Goal: Use online tool/utility: Utilize a website feature to perform a specific function

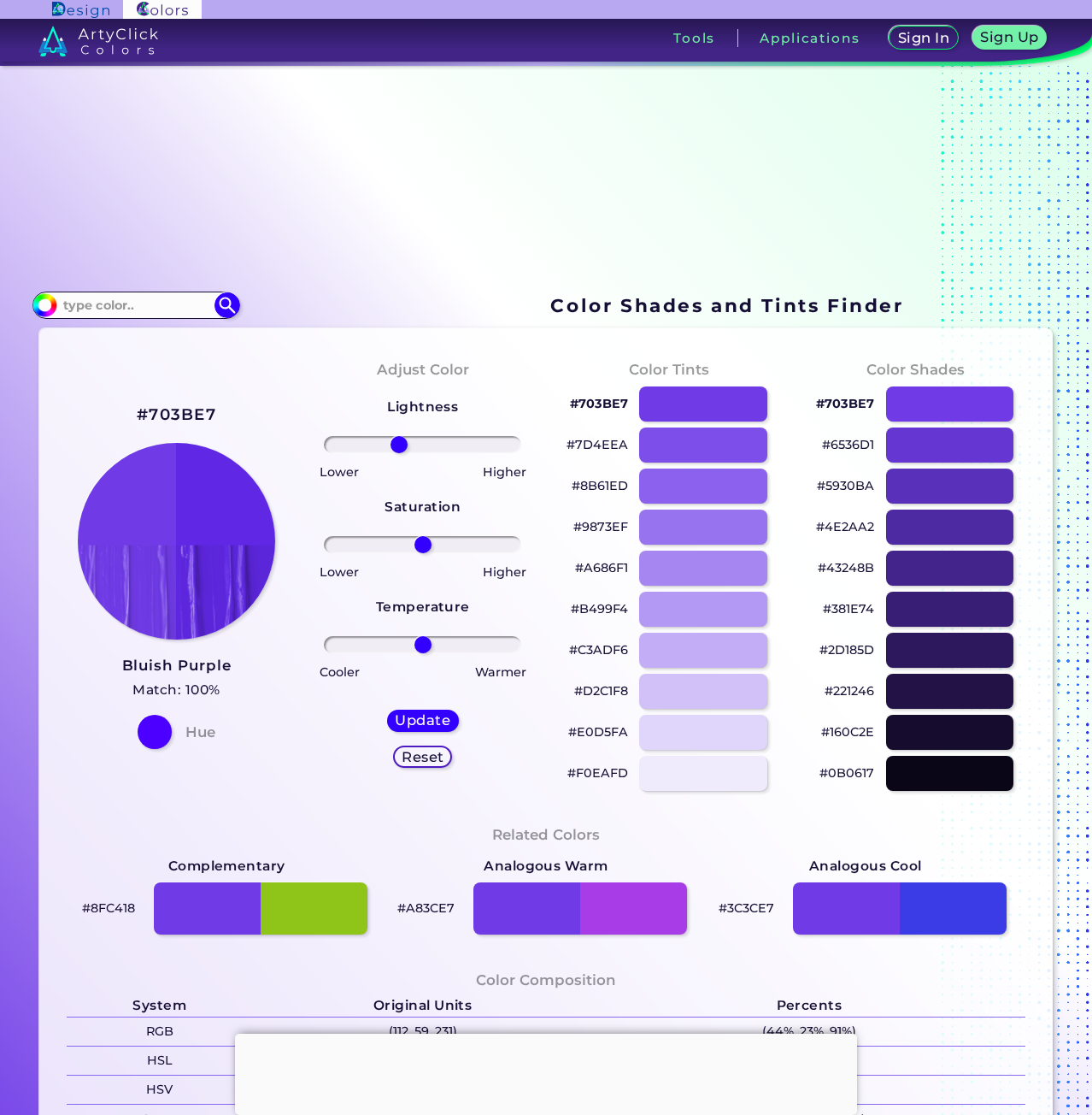
drag, startPoint x: 409, startPoint y: 447, endPoint x: 397, endPoint y: 448, distance: 12.0
click at [397, 448] on input "range" at bounding box center [423, 444] width 198 height 17
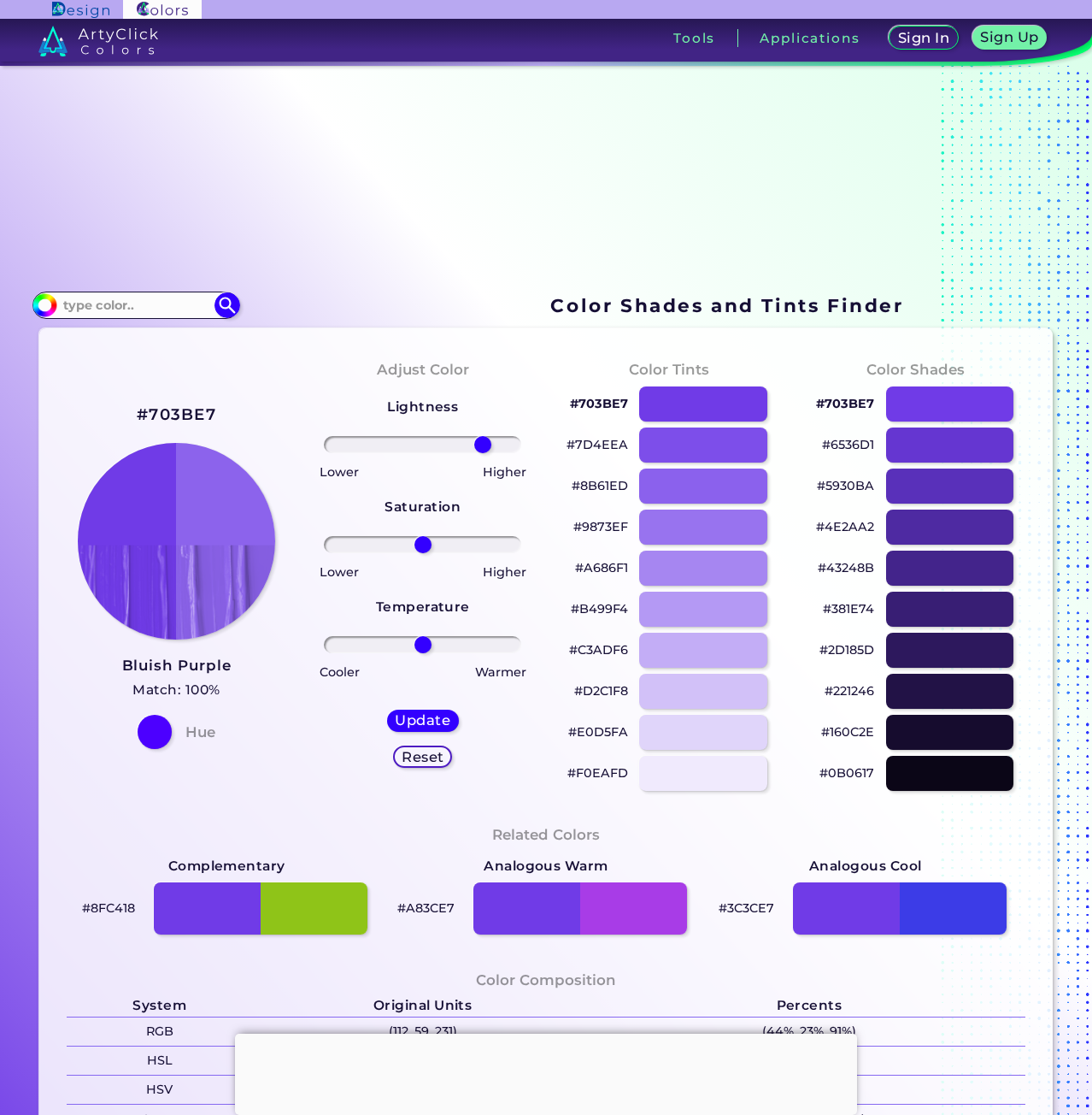
drag, startPoint x: 386, startPoint y: 441, endPoint x: 480, endPoint y: 444, distance: 94.0
type input "67"
click at [480, 444] on input "range" at bounding box center [423, 444] width 198 height 17
drag, startPoint x: 420, startPoint y: 545, endPoint x: 460, endPoint y: 542, distance: 40.1
click at [460, 542] on input "range" at bounding box center [423, 544] width 198 height 17
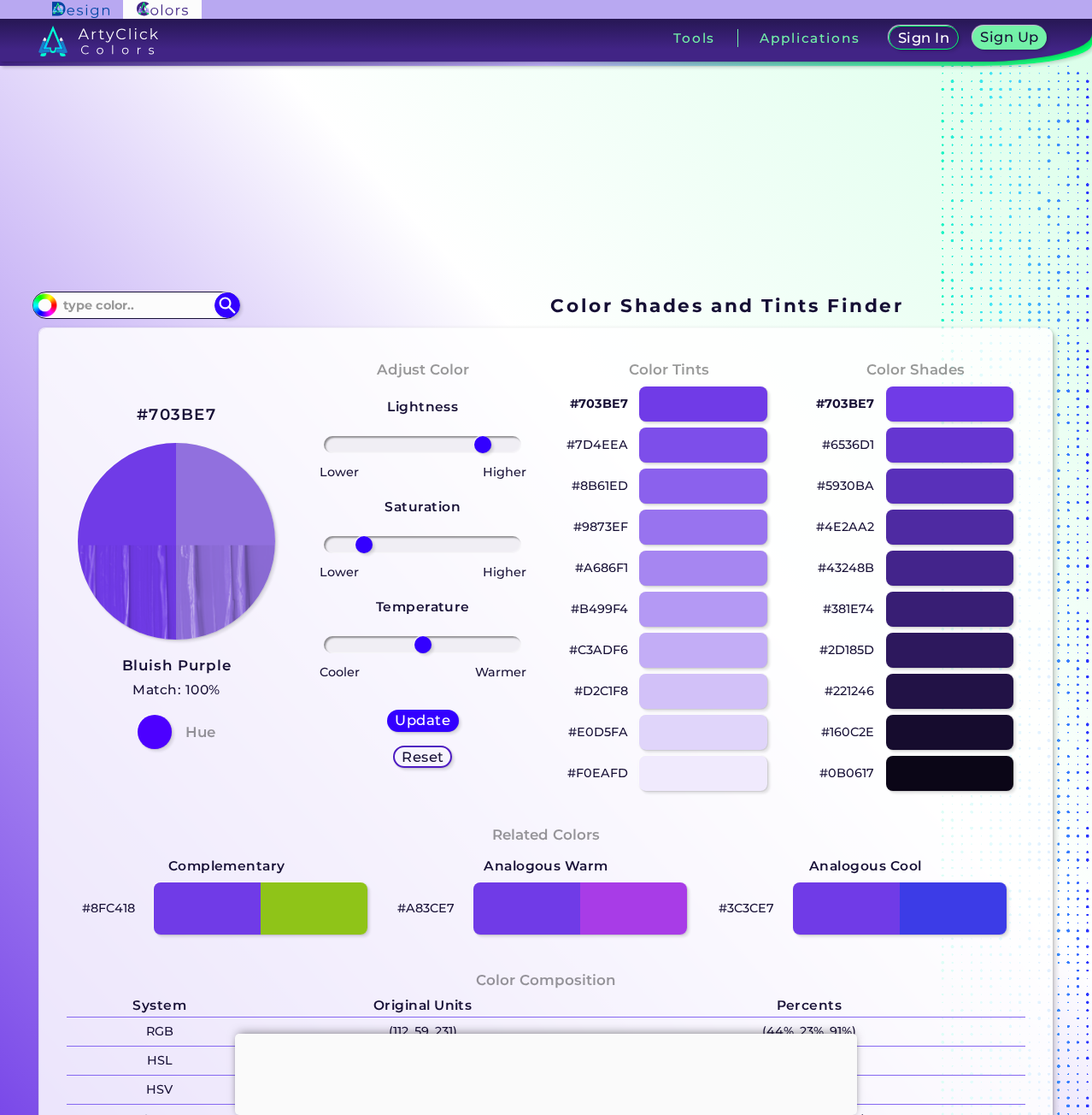
drag, startPoint x: 460, startPoint y: 542, endPoint x: 361, endPoint y: 558, distance: 100.3
type input "-65"
click at [361, 554] on input "range" at bounding box center [423, 544] width 198 height 17
drag, startPoint x: 414, startPoint y: 641, endPoint x: 349, endPoint y: 656, distance: 66.7
click at [349, 654] on input "range" at bounding box center [423, 644] width 198 height 17
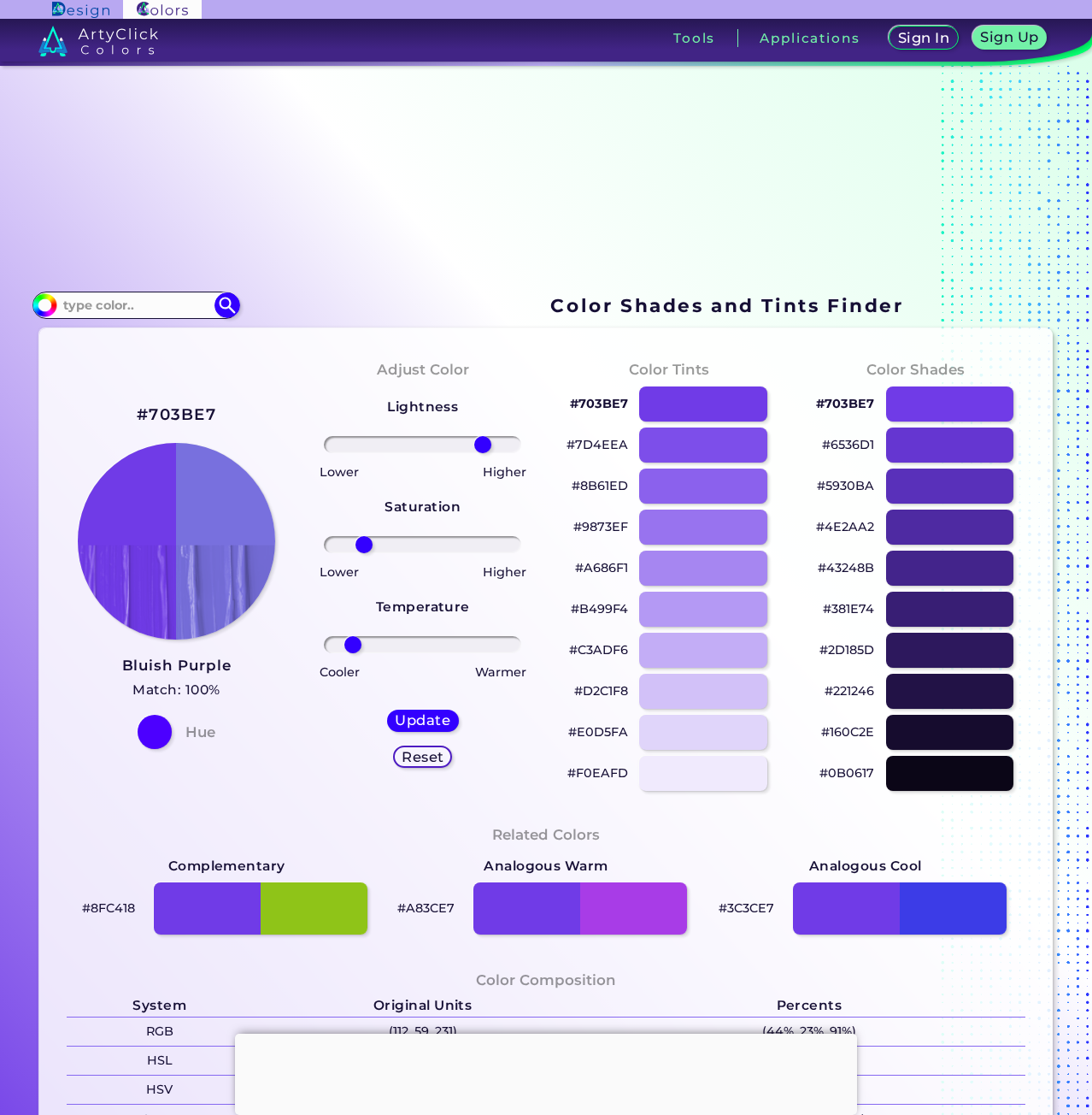
type input "-78"
click at [351, 648] on input "range" at bounding box center [423, 644] width 198 height 17
click at [408, 724] on h5 "Update" at bounding box center [423, 720] width 50 height 13
type input "#7870de"
type input "0"
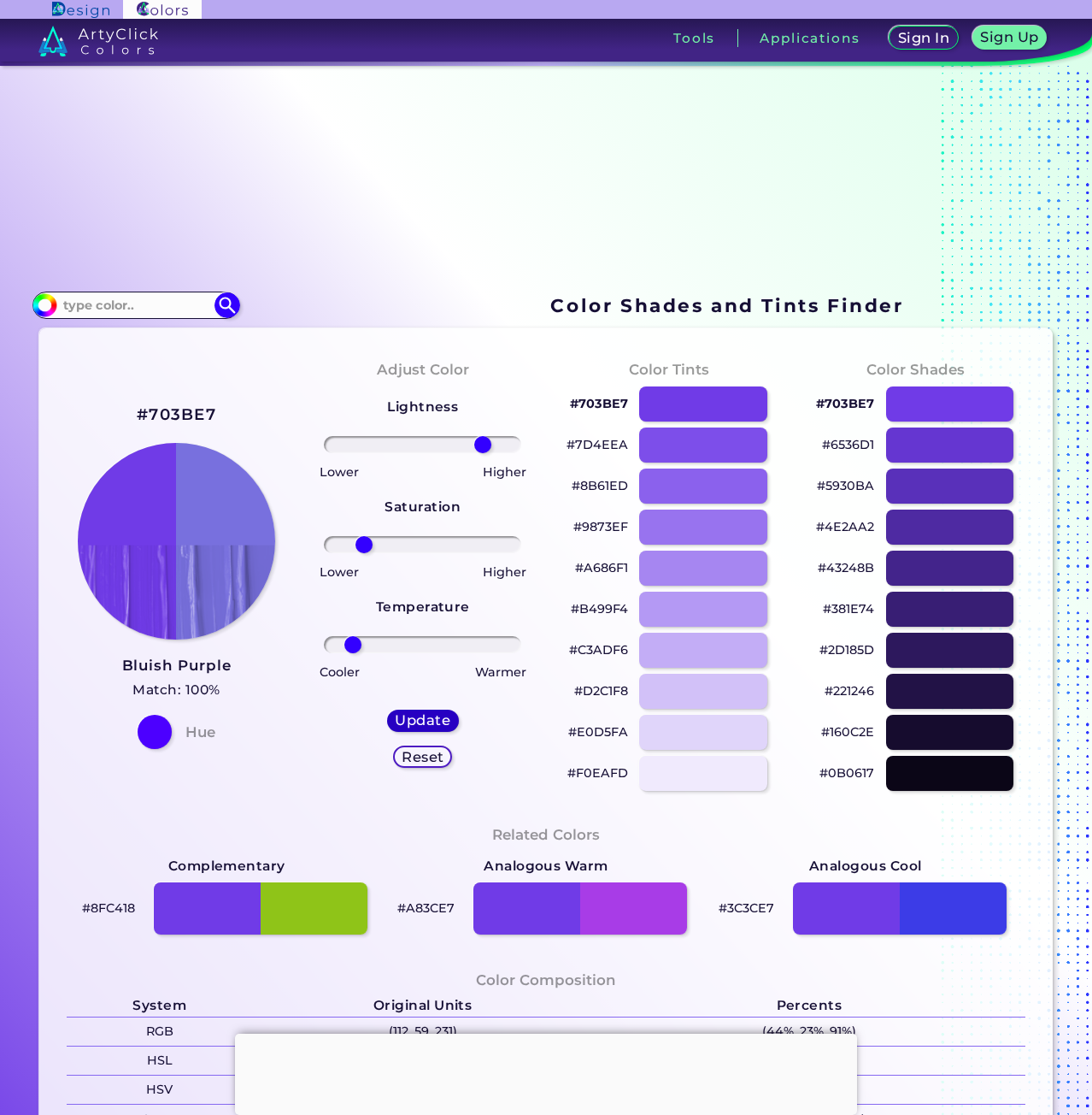
type input "0"
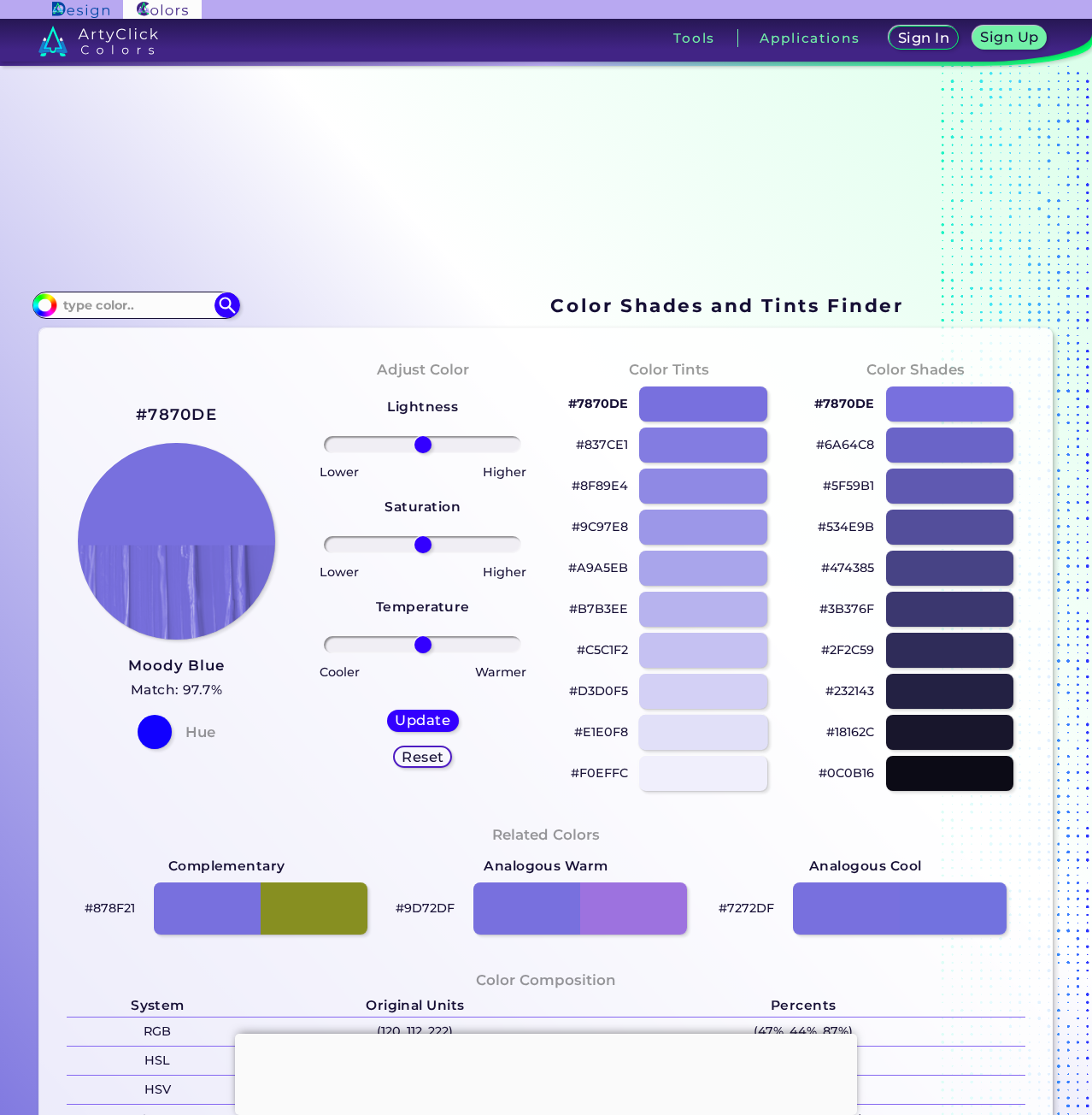
click at [651, 722] on div at bounding box center [703, 733] width 129 height 35
type input "#e1e0f8"
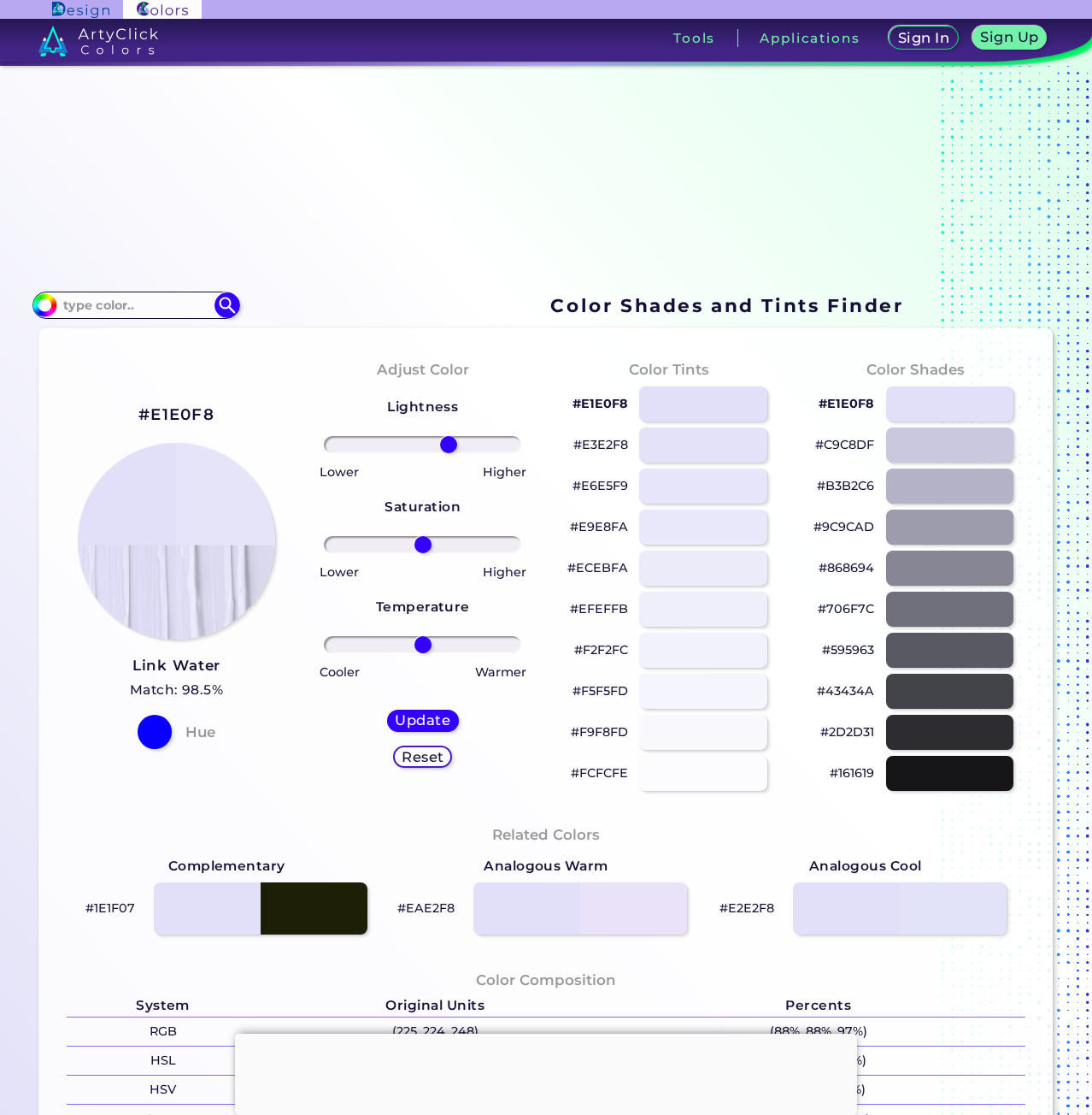
drag, startPoint x: 413, startPoint y: 442, endPoint x: 446, endPoint y: 457, distance: 36.2
type input "29"
click at [446, 454] on input "range" at bounding box center [423, 444] width 198 height 17
drag, startPoint x: 422, startPoint y: 542, endPoint x: 505, endPoint y: 584, distance: 93.0
type input "96"
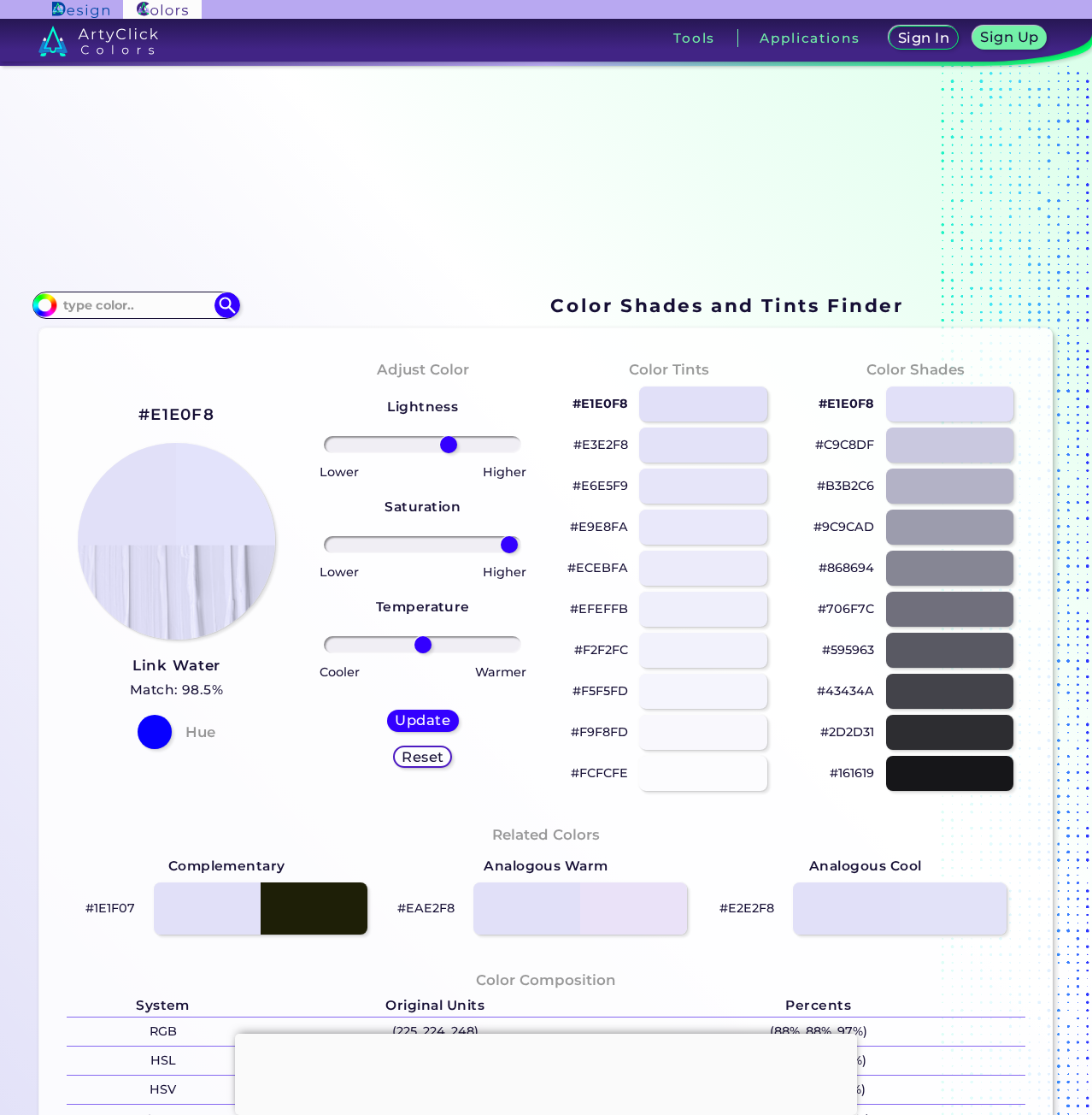
click at [505, 554] on input "range" at bounding box center [423, 544] width 198 height 17
drag, startPoint x: 420, startPoint y: 638, endPoint x: 348, endPoint y: 653, distance: 73.5
type input "-81"
click at [348, 653] on input "range" at bounding box center [423, 644] width 198 height 17
click at [400, 719] on h5 "Update" at bounding box center [423, 720] width 50 height 13
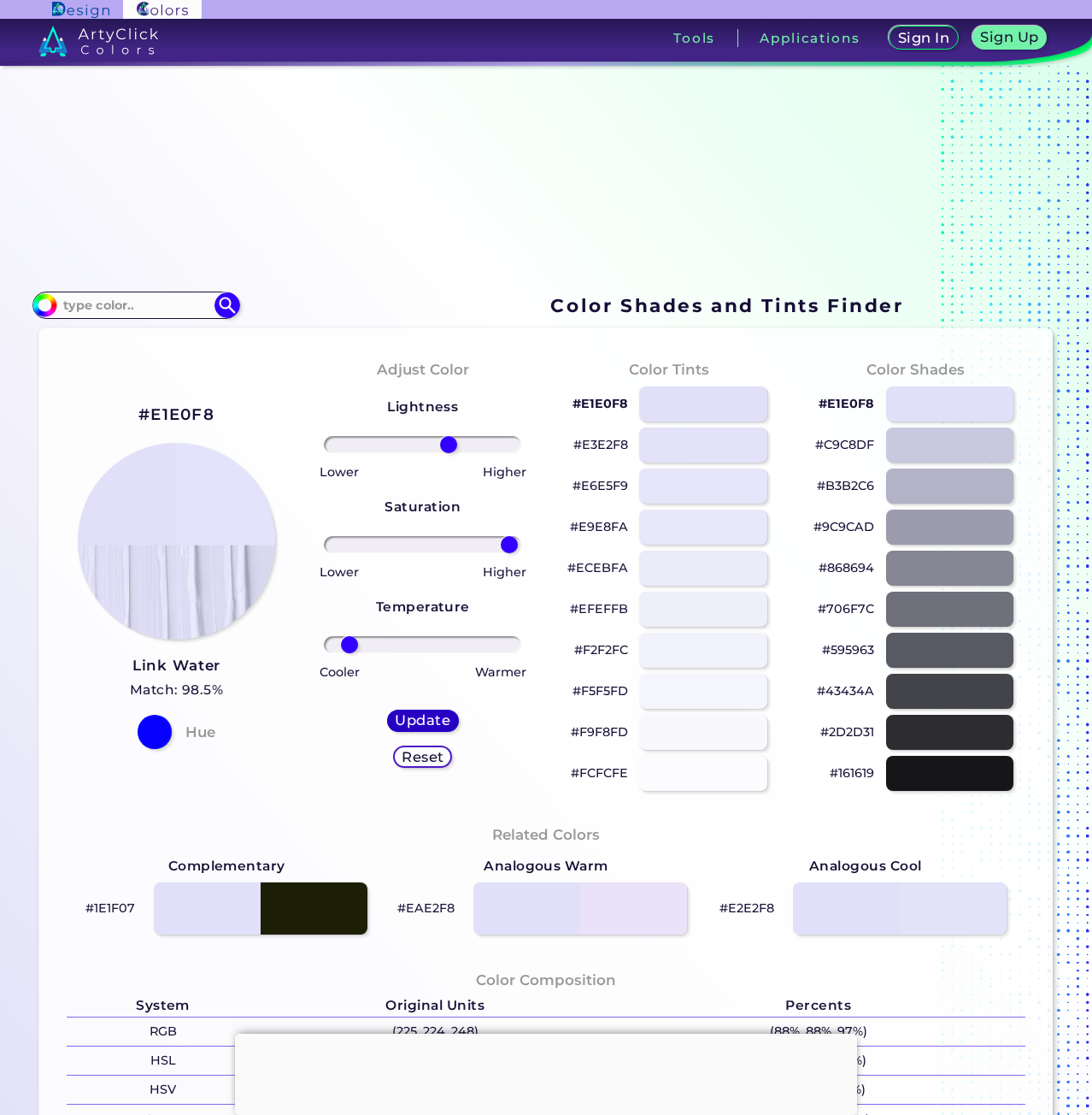
type input "#e3e3fb"
type input "0"
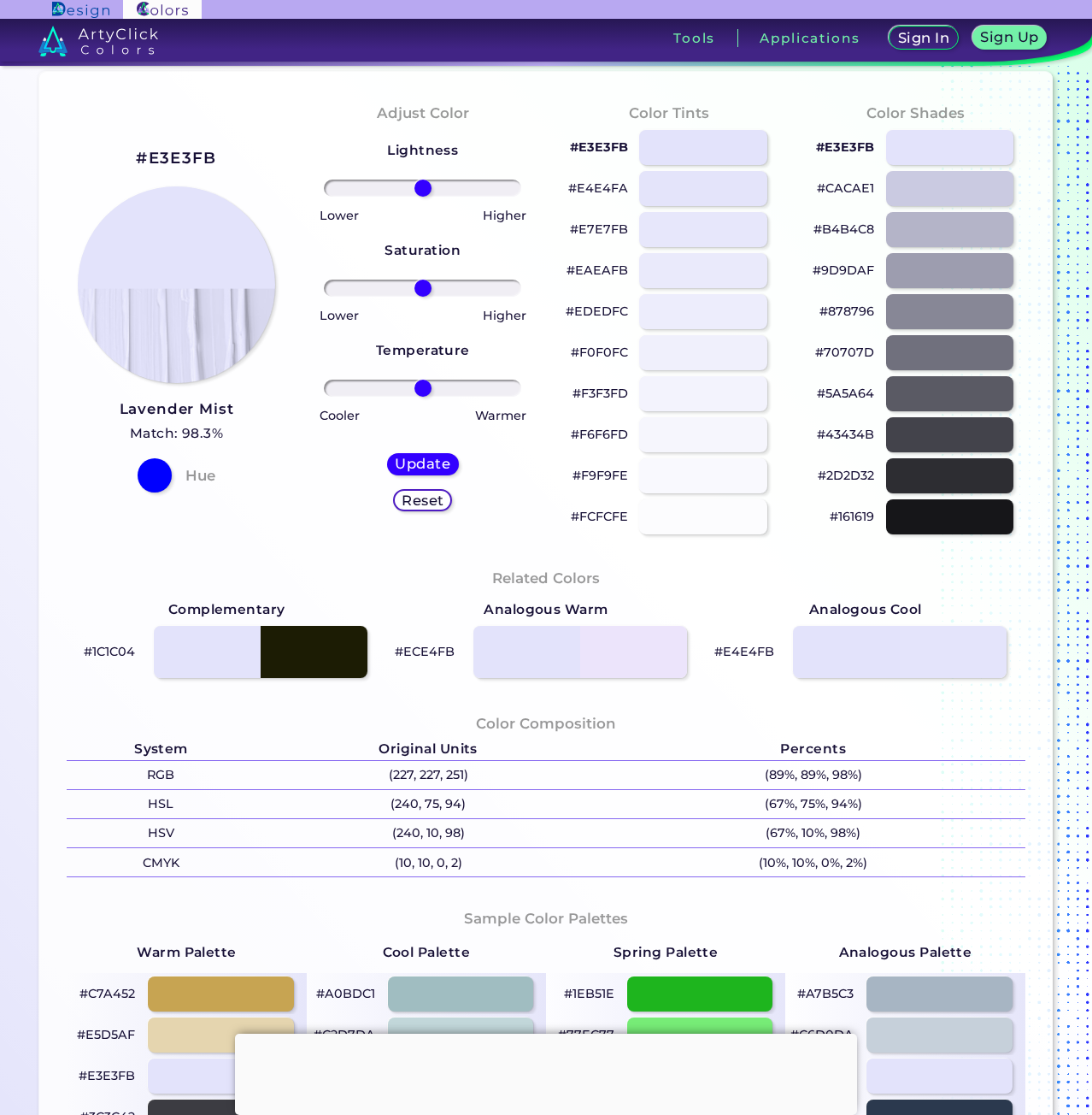
scroll to position [85, 0]
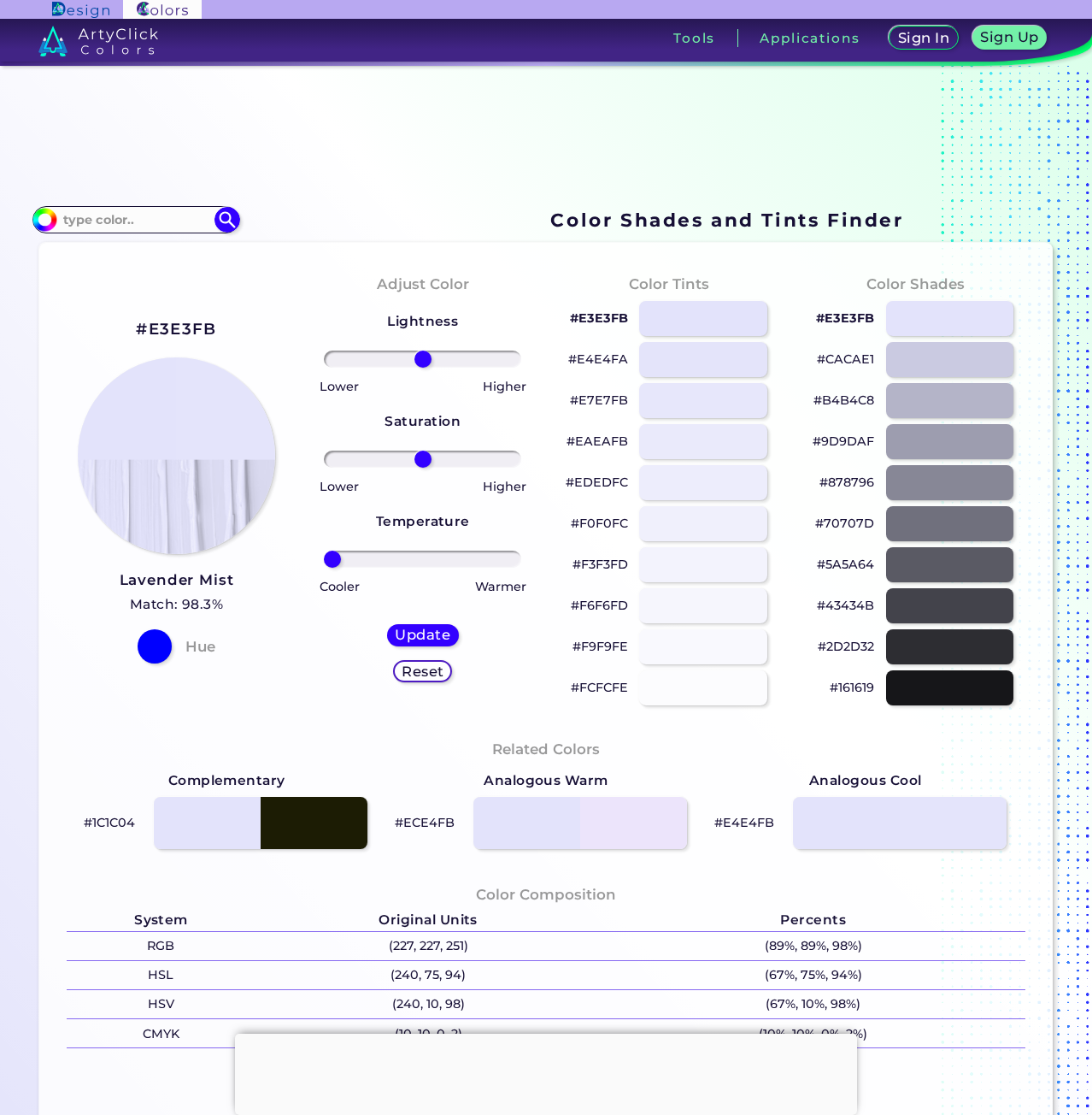
drag, startPoint x: 442, startPoint y: 559, endPoint x: 25, endPoint y: 602, distance: 419.2
type input "-100"
click at [324, 568] on input "range" at bounding box center [423, 558] width 198 height 17
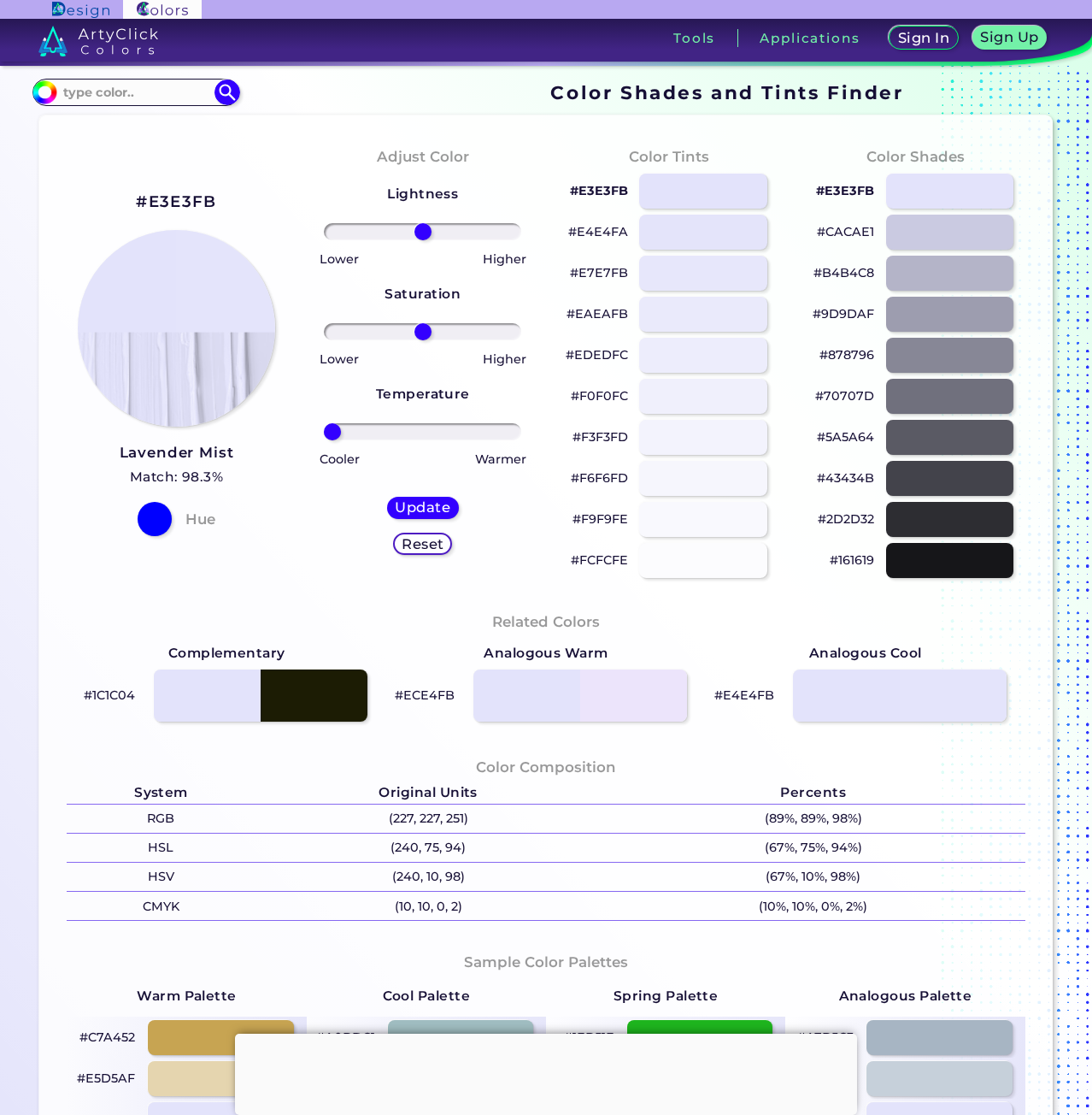
scroll to position [342, 0]
